Goal: Information Seeking & Learning: Learn about a topic

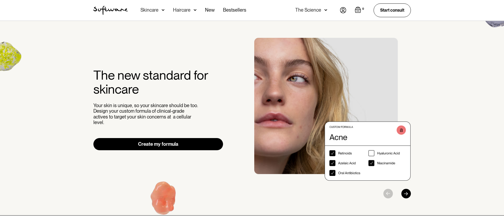
click at [299, 11] on div "The Science" at bounding box center [308, 9] width 26 height 5
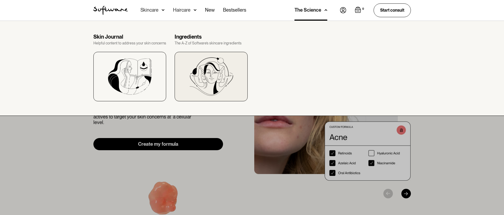
click at [208, 56] on div at bounding box center [210, 76] width 73 height 49
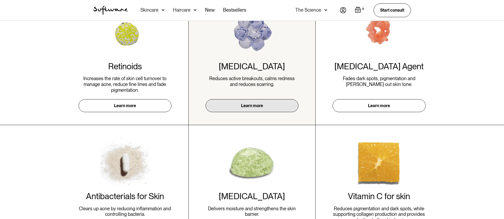
scroll to position [200, 0]
